Goal: Task Accomplishment & Management: Manage account settings

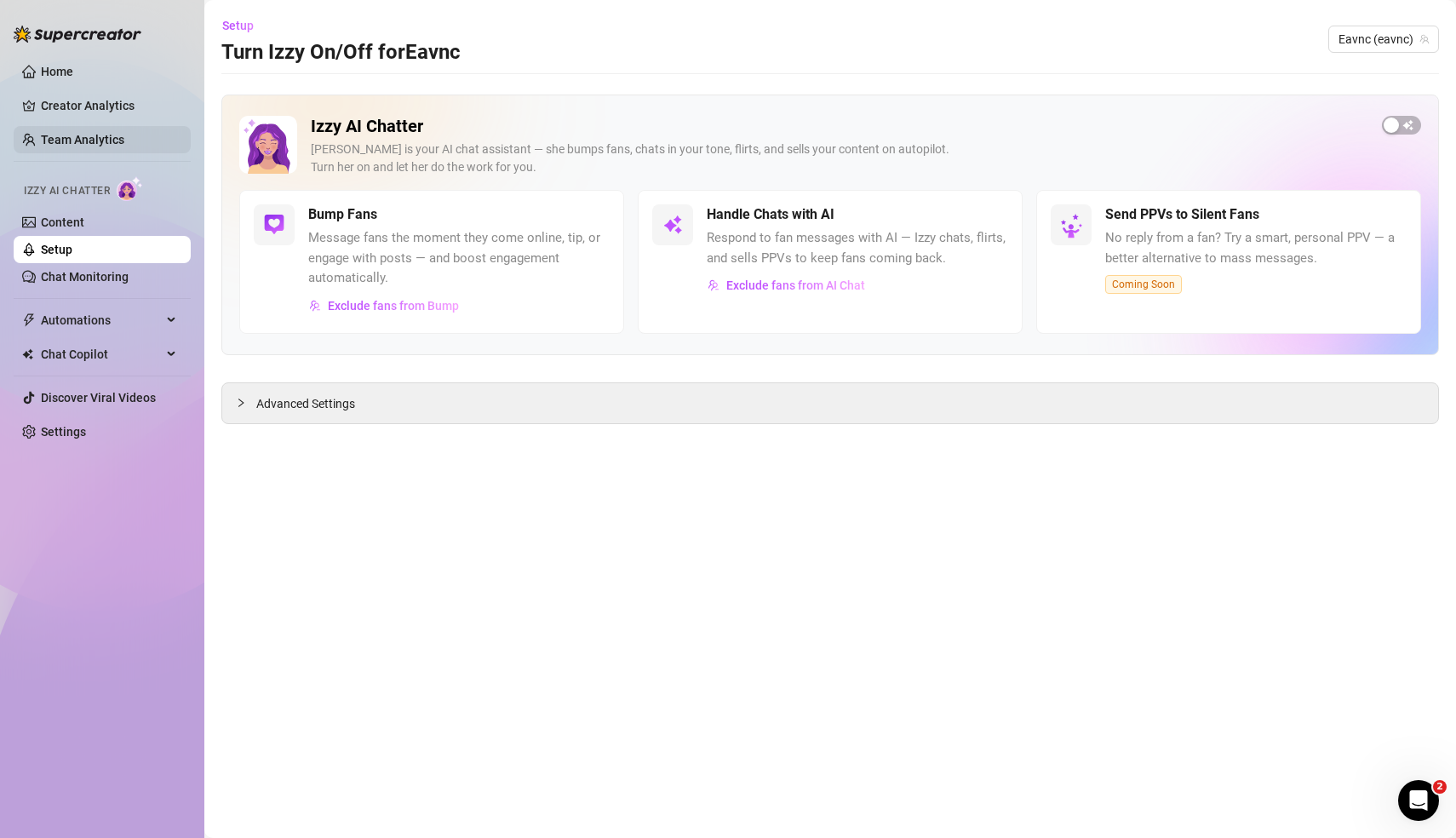
click at [105, 134] on link "Team Analytics" at bounding box center [82, 140] width 83 height 14
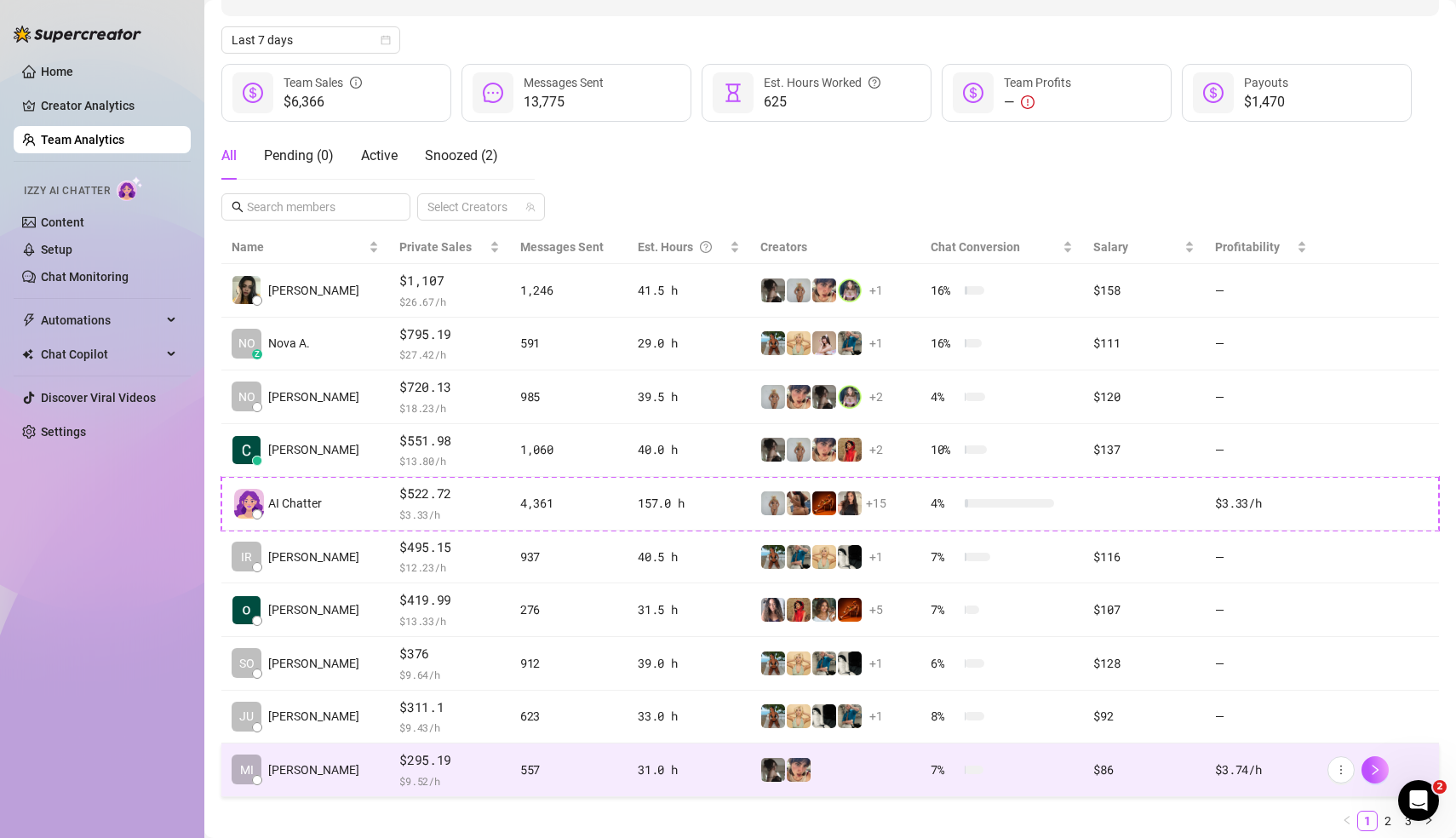
scroll to position [228, 0]
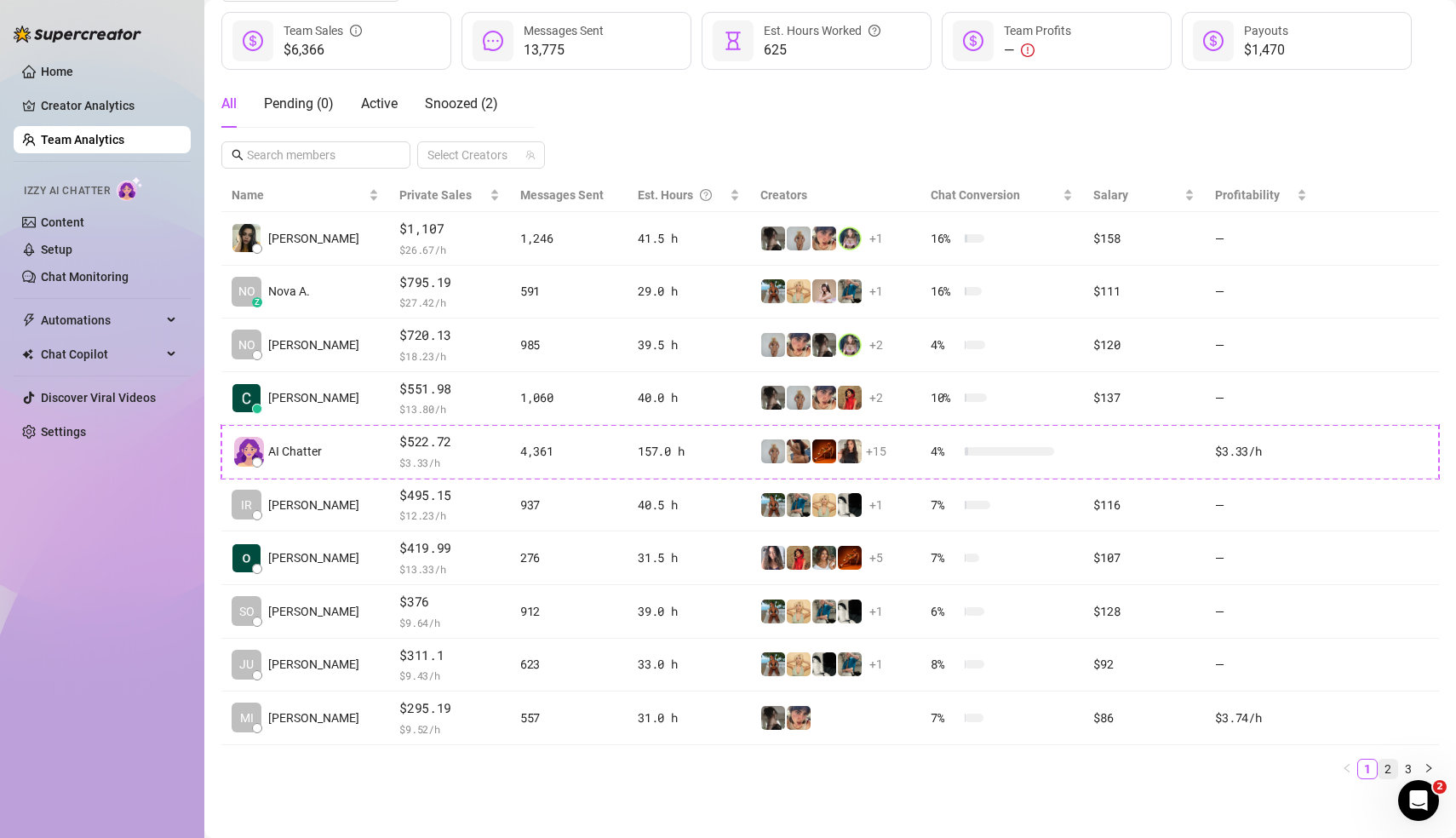
click at [1392, 765] on link "2" at bounding box center [1387, 768] width 18 height 18
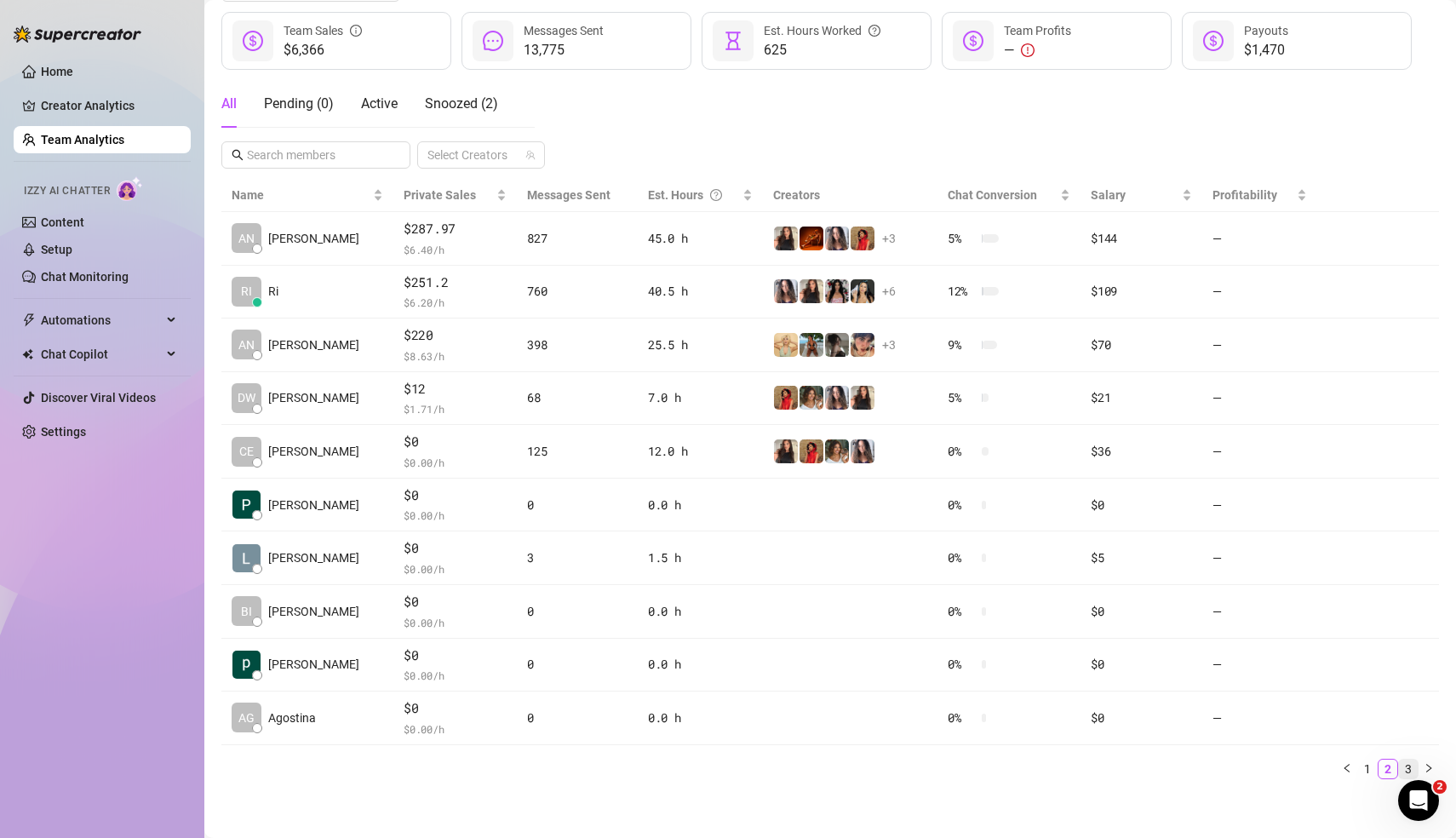
click at [1411, 761] on link "3" at bounding box center [1408, 768] width 18 height 18
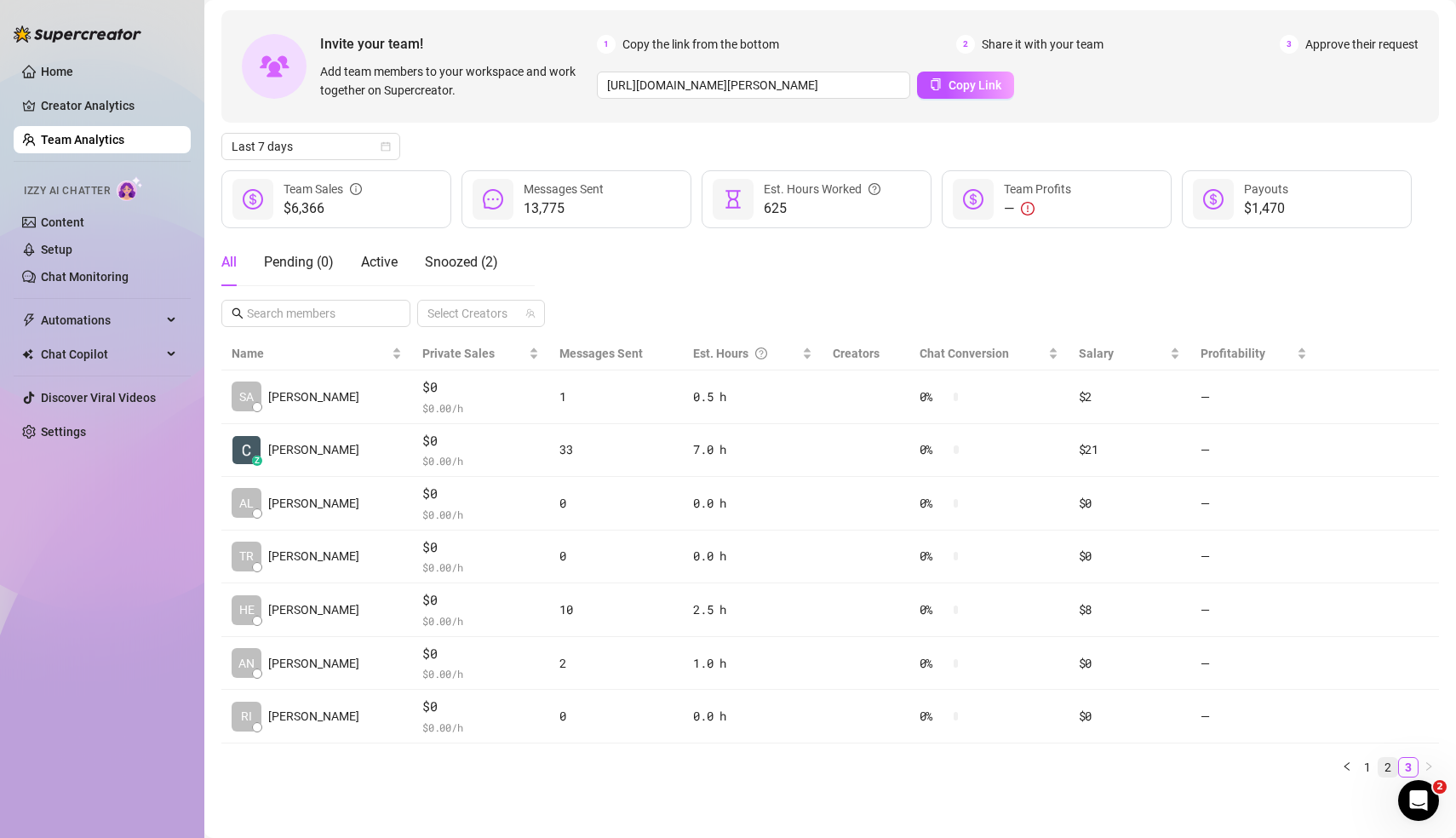
click at [1393, 768] on link "2" at bounding box center [1387, 767] width 18 height 18
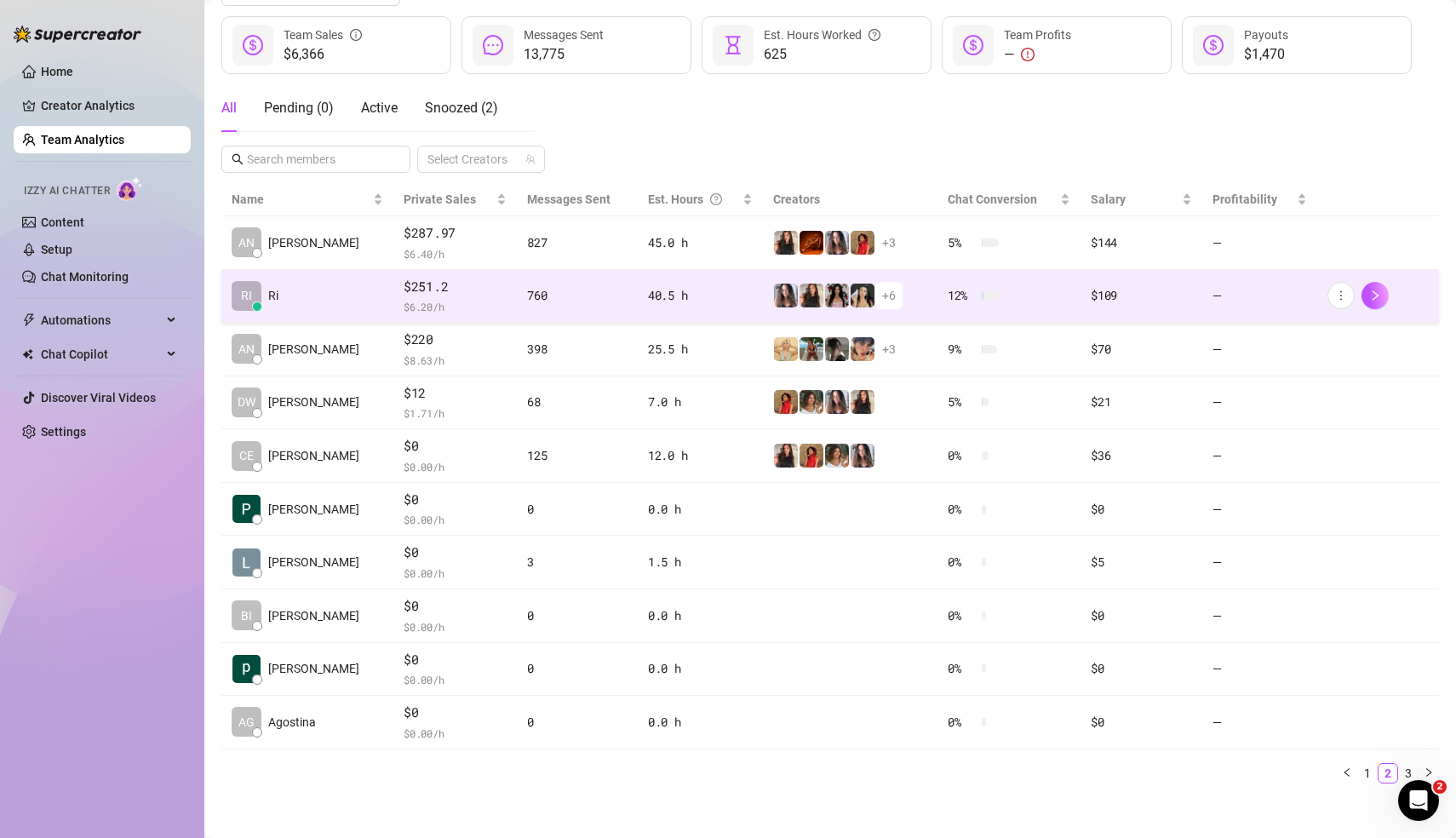
scroll to position [226, 0]
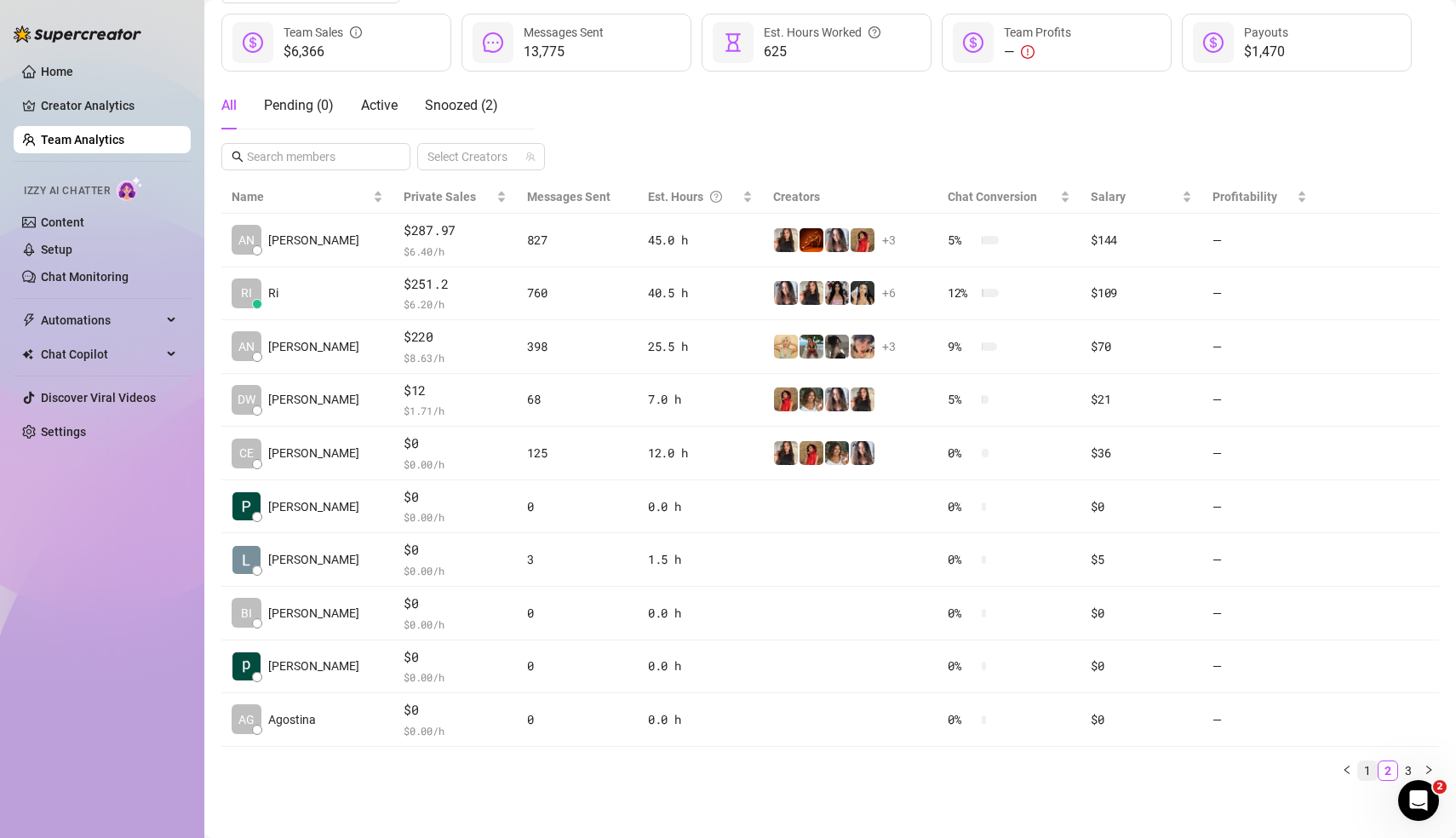
click at [1368, 767] on link "1" at bounding box center [1366, 770] width 18 height 18
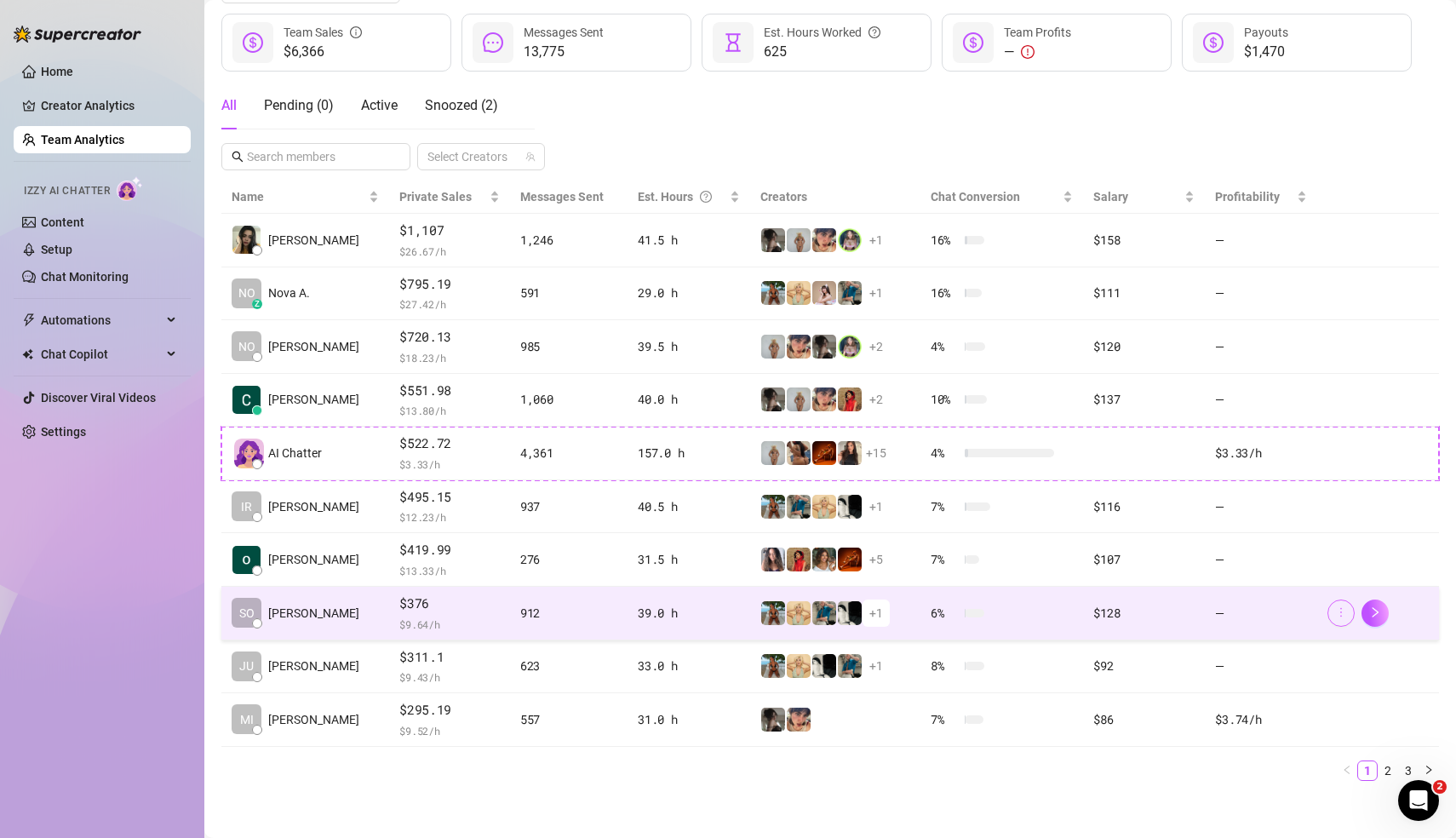
click at [1346, 609] on icon "more" at bounding box center [1341, 612] width 12 height 12
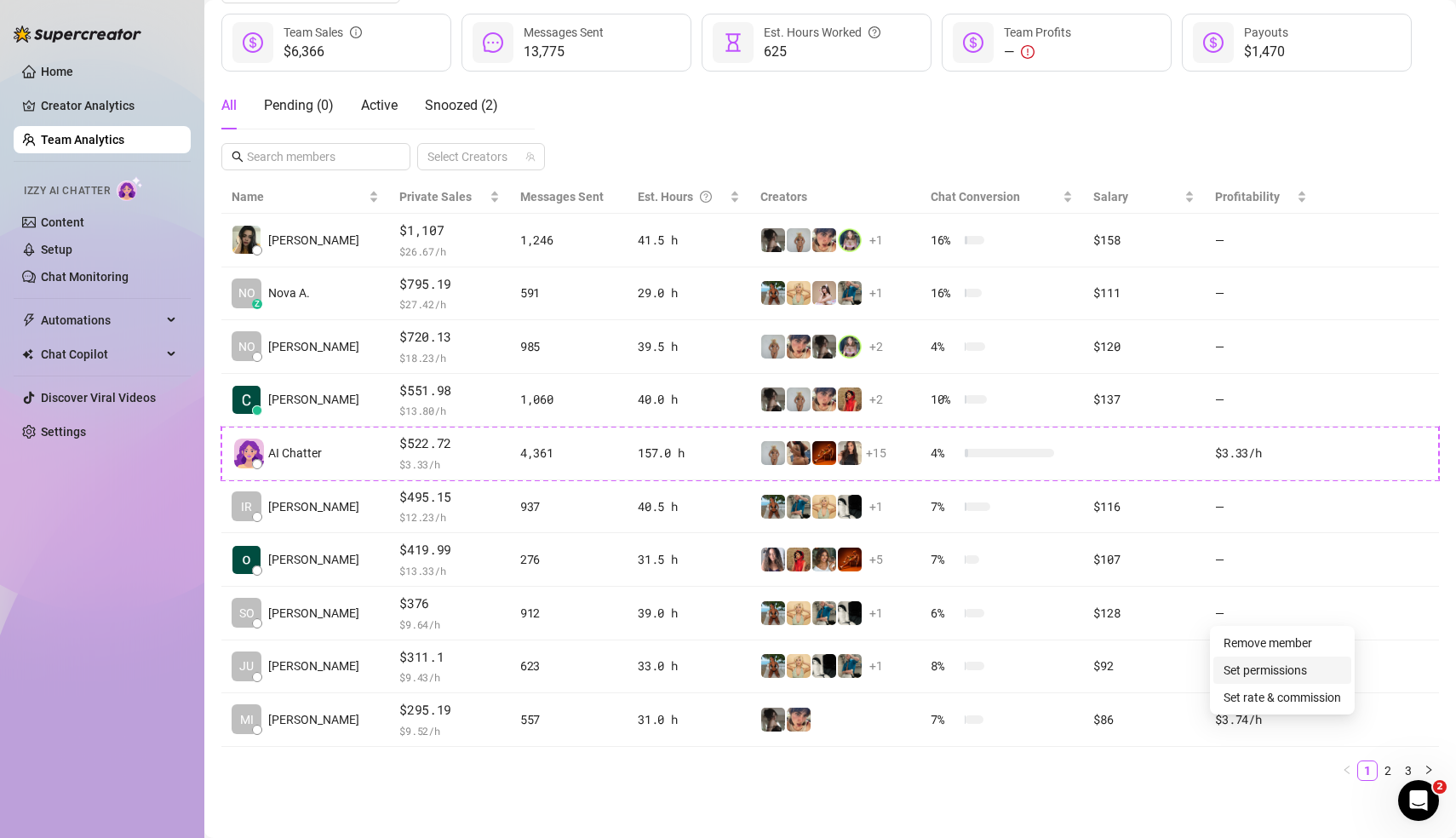
click at [1306, 663] on link "Set permissions" at bounding box center [1265, 670] width 83 height 14
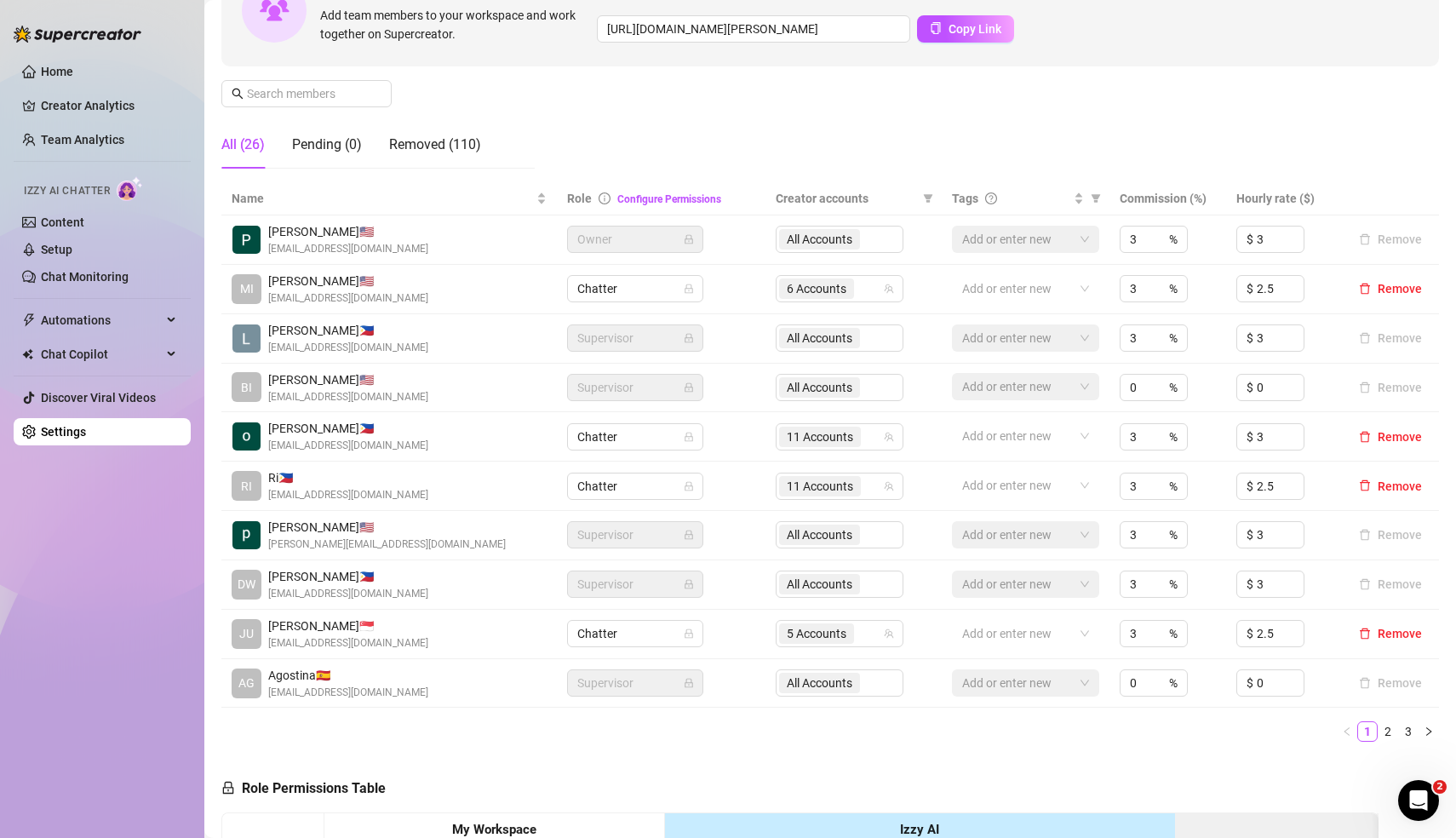
scroll to position [207, 0]
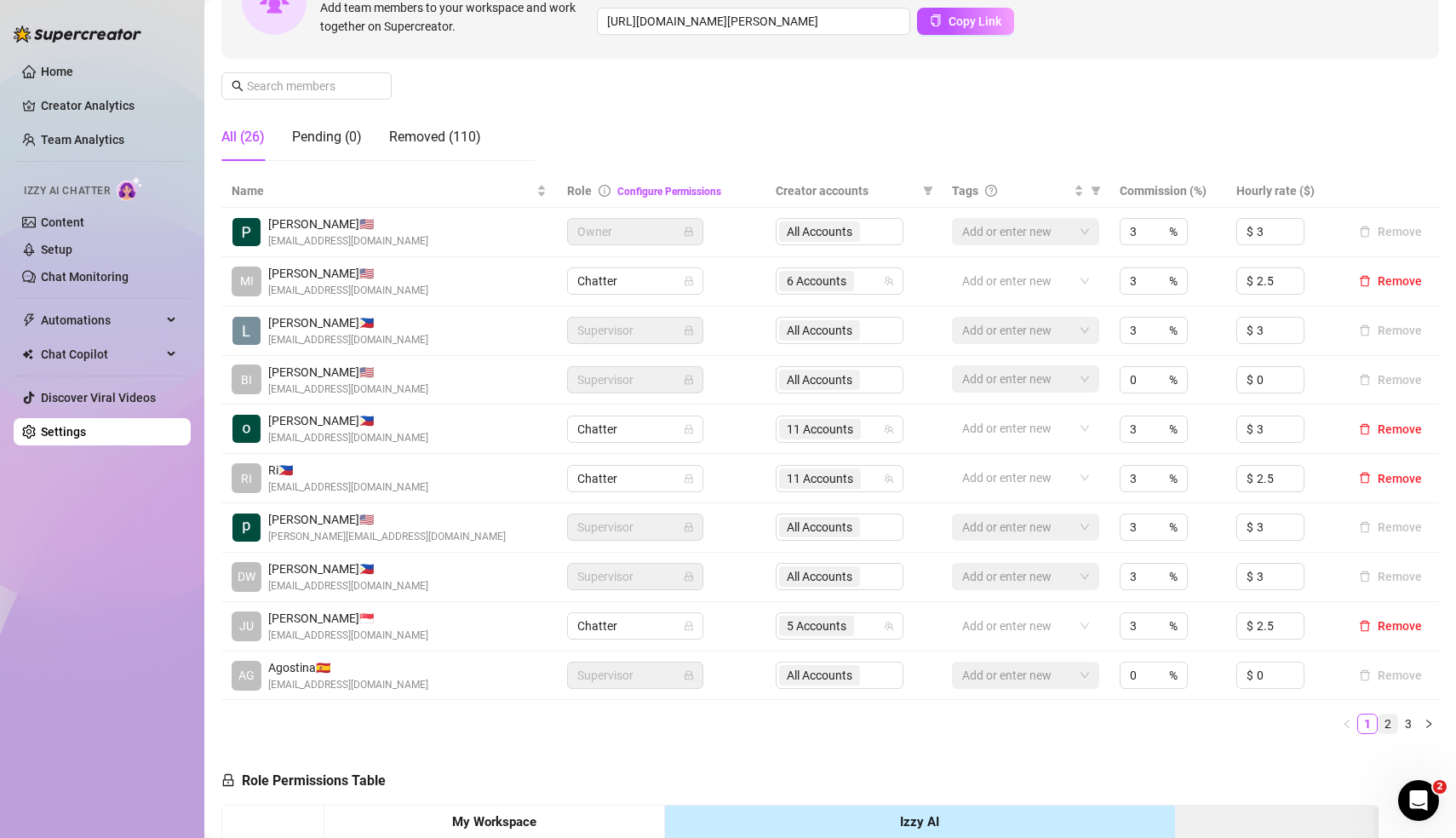
click at [1390, 722] on link "2" at bounding box center [1387, 723] width 18 height 18
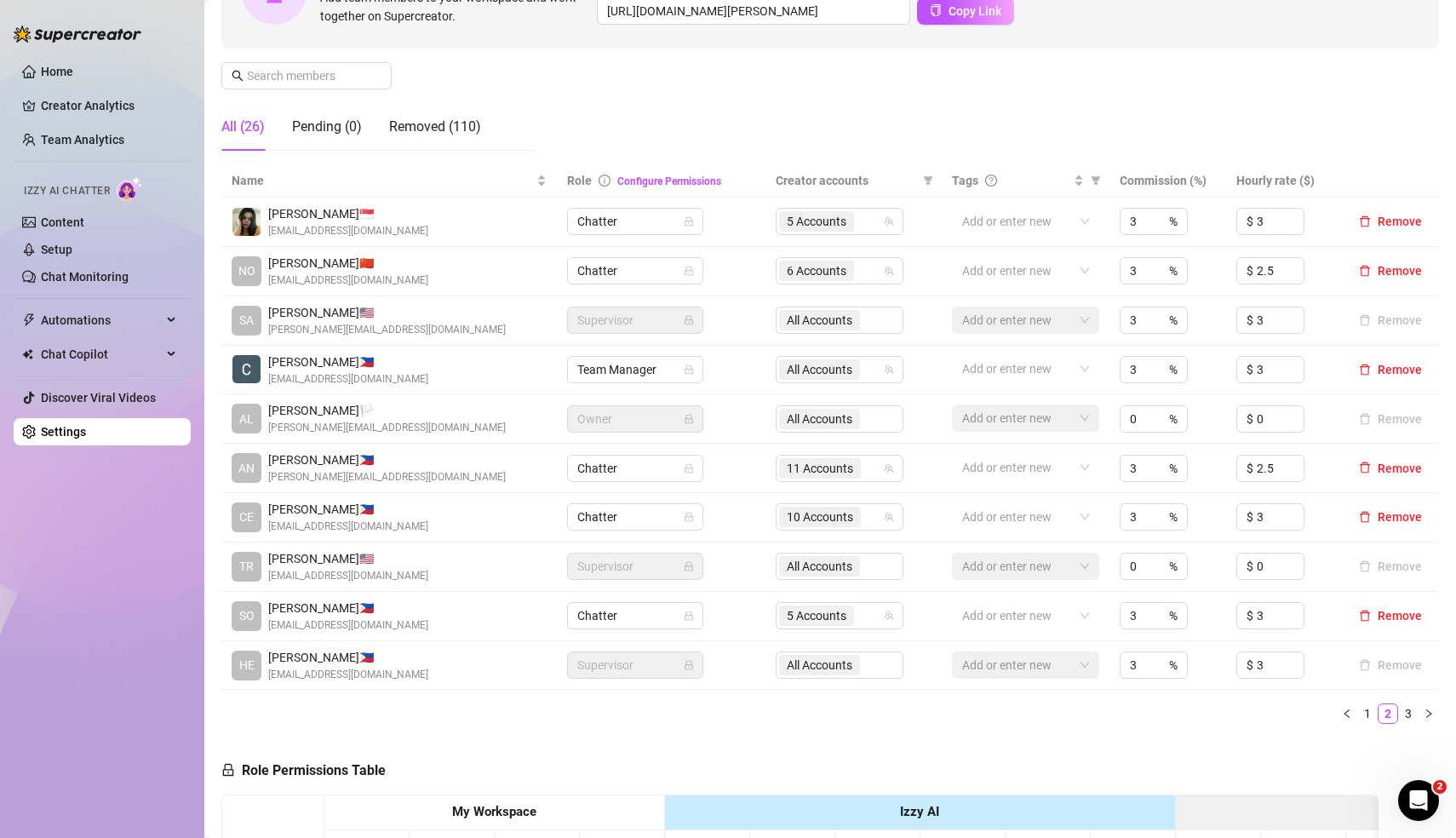
scroll to position [238, 0]
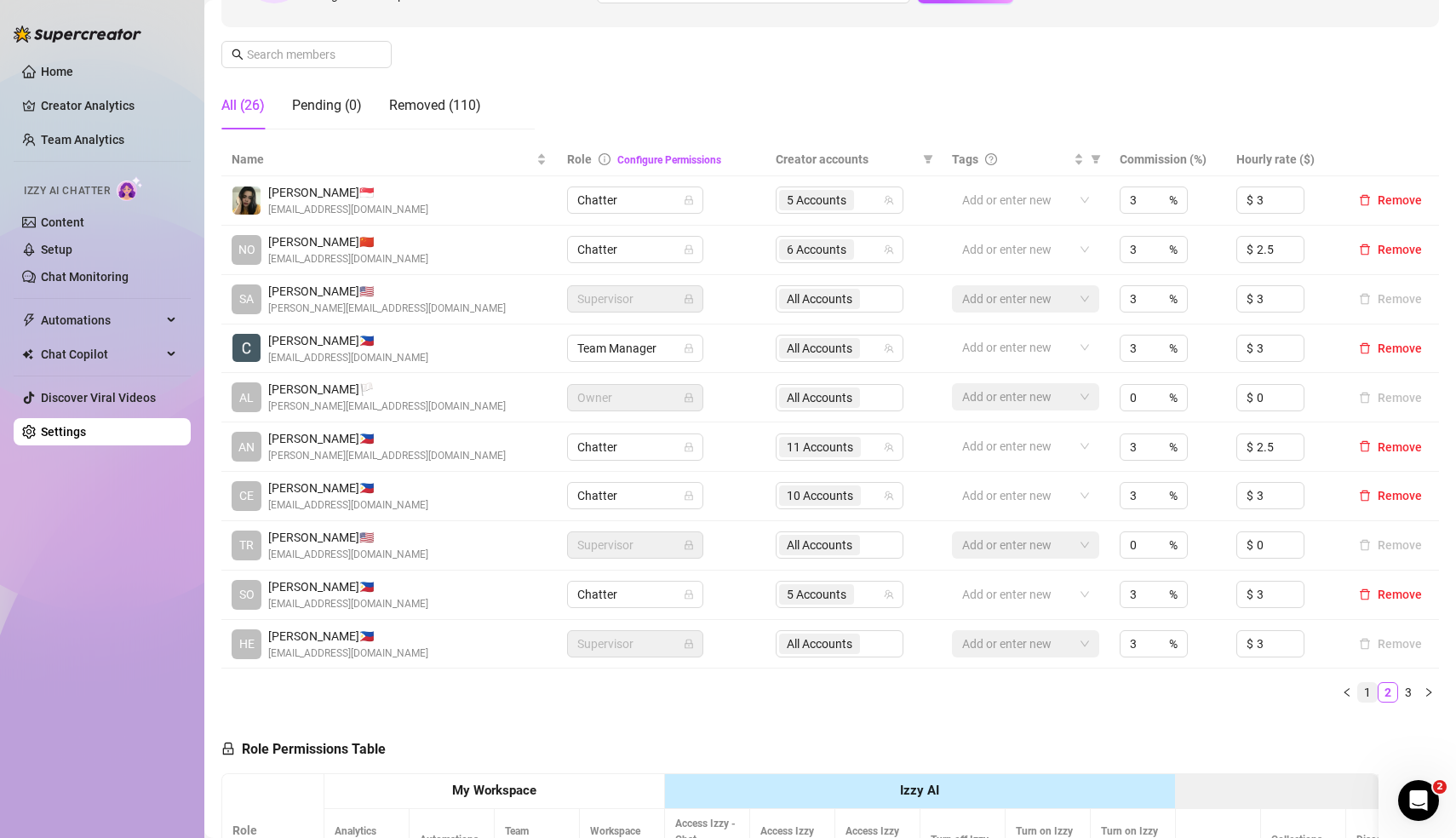
click at [1367, 689] on link "1" at bounding box center [1366, 692] width 18 height 18
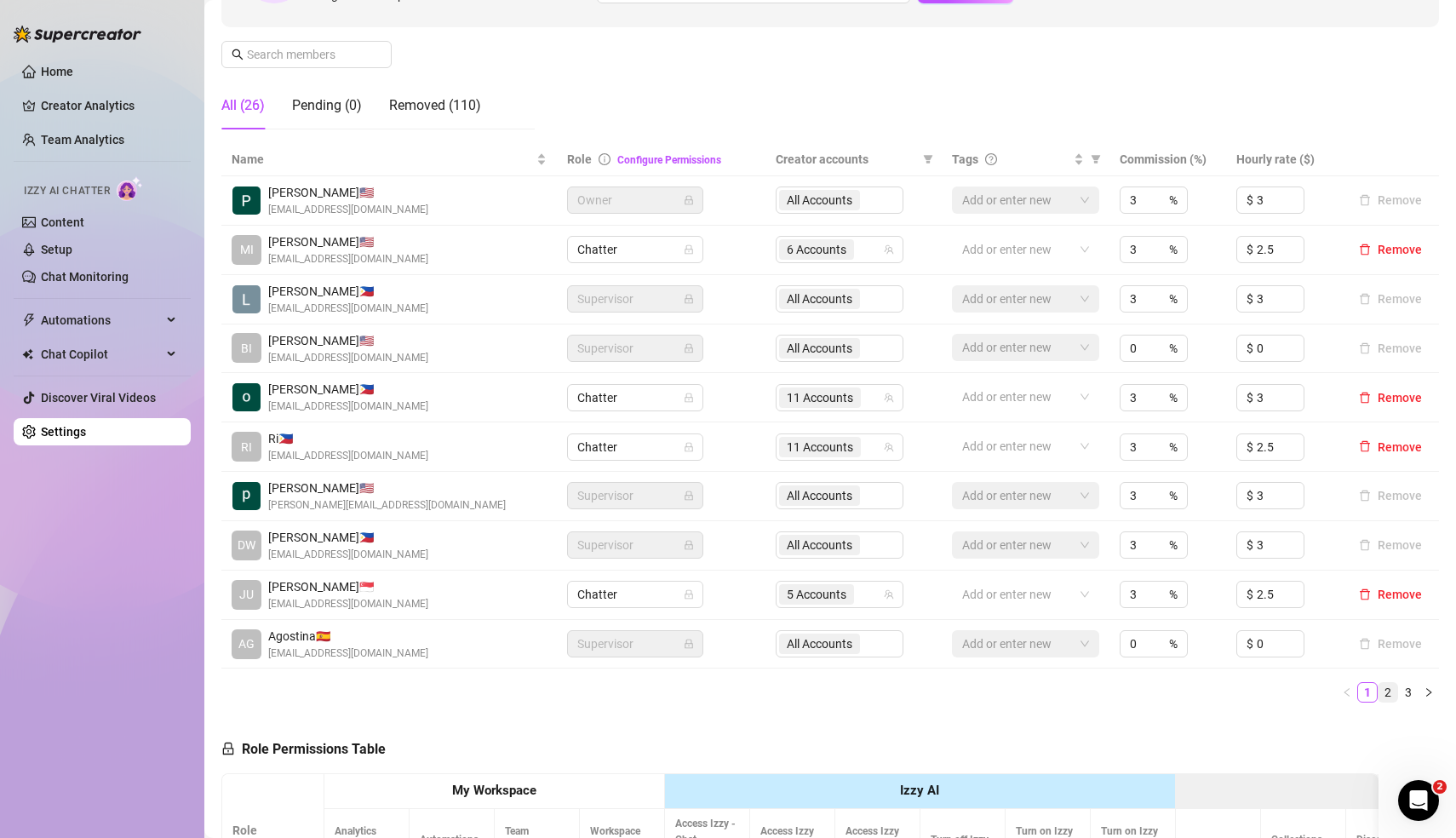
click at [1392, 692] on link "2" at bounding box center [1387, 692] width 18 height 18
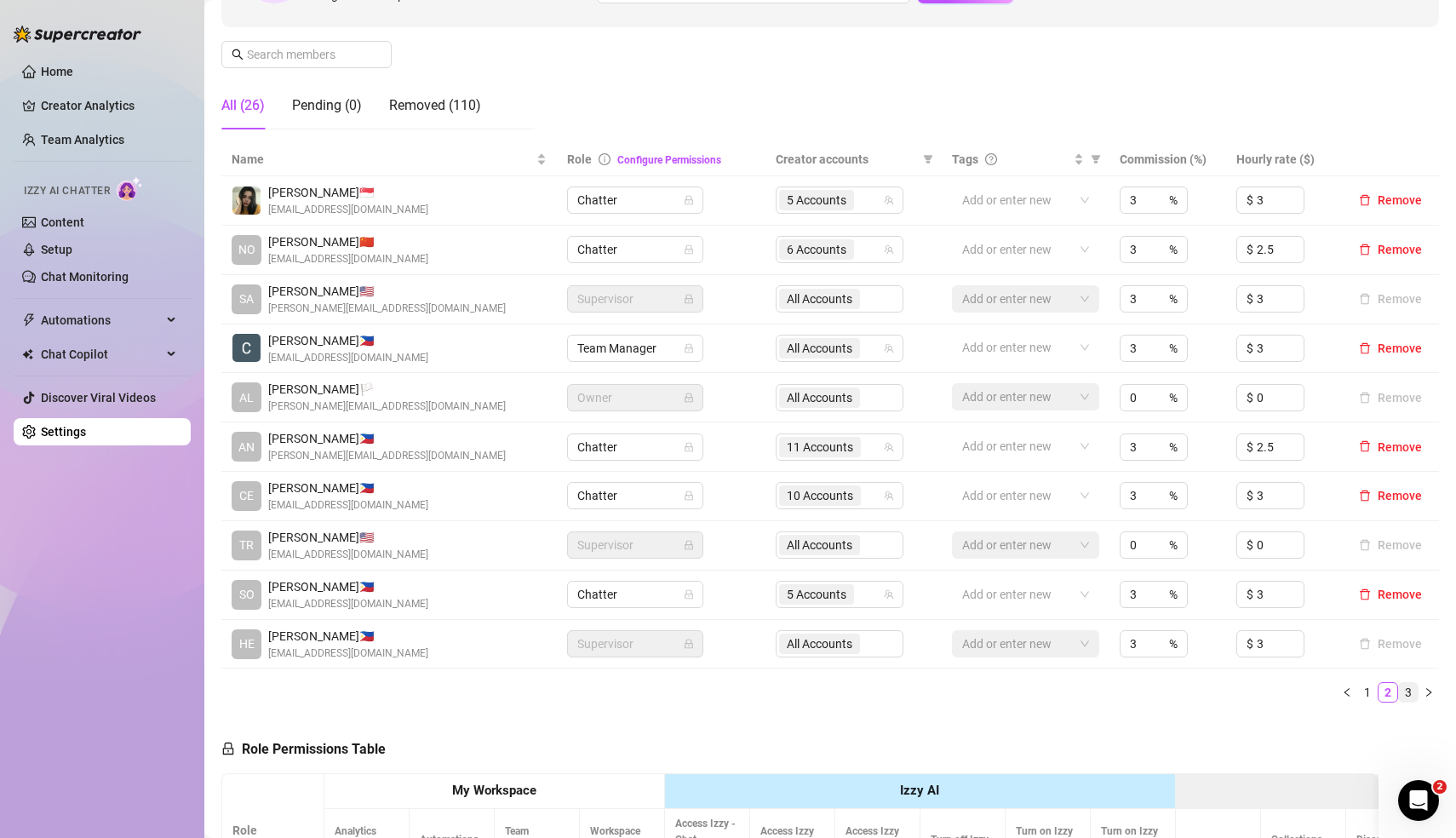
click at [1412, 688] on link "3" at bounding box center [1408, 692] width 18 height 18
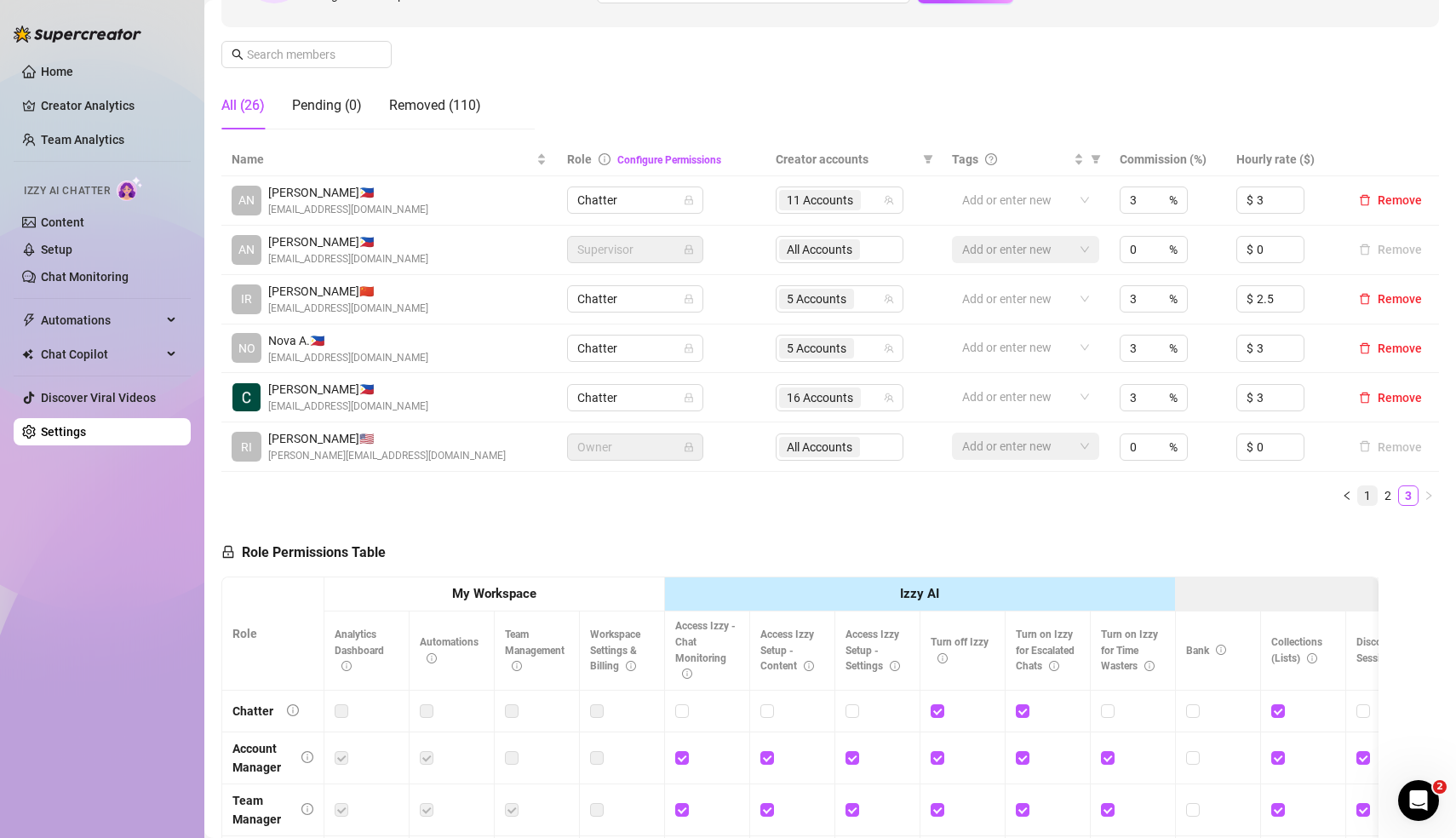
click at [1370, 493] on link "1" at bounding box center [1366, 495] width 18 height 18
